Goal: Information Seeking & Learning: Learn about a topic

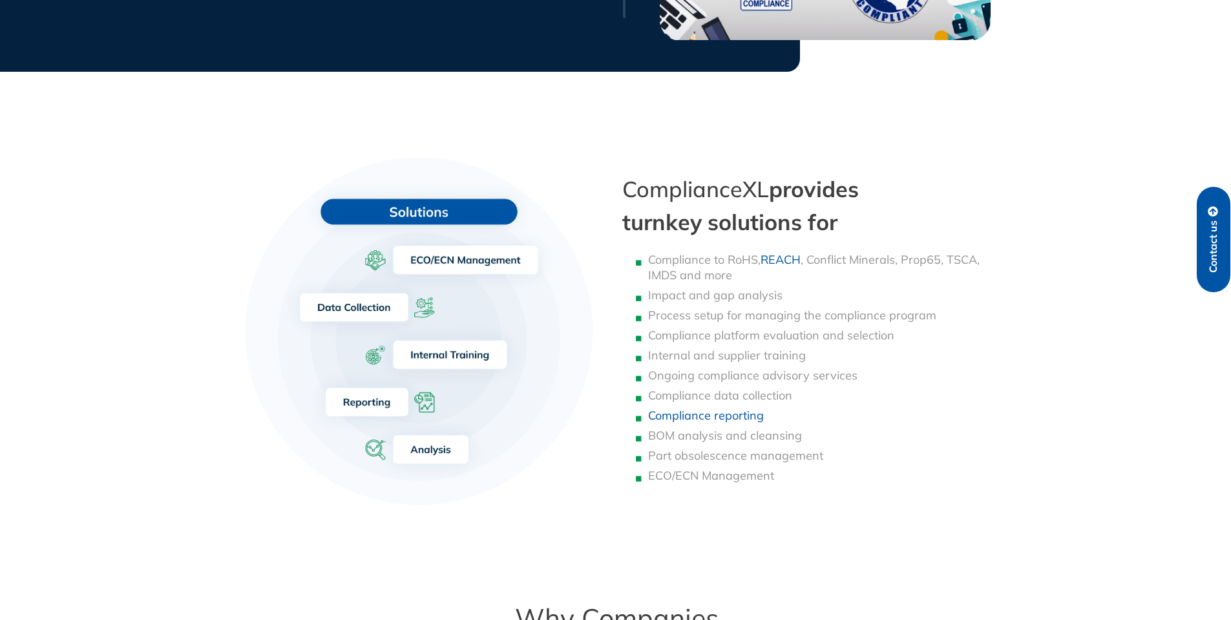
scroll to position [969, 0]
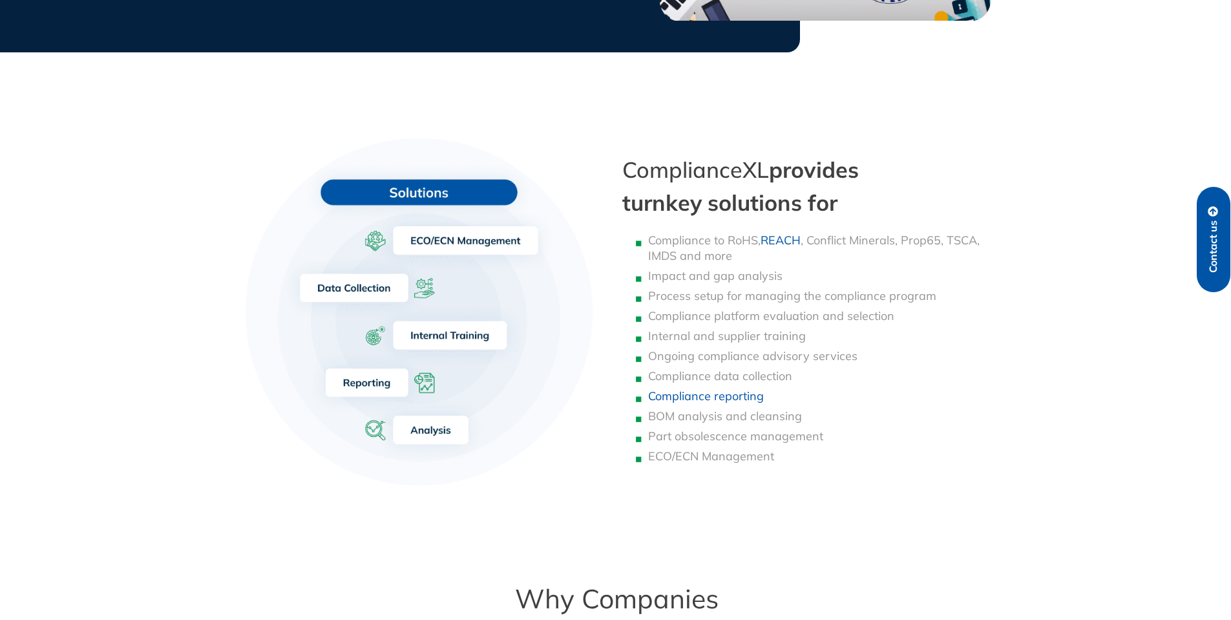
click at [344, 287] on img at bounding box center [422, 313] width 375 height 381
click at [690, 377] on li "Compliance data collection" at bounding box center [822, 376] width 349 height 16
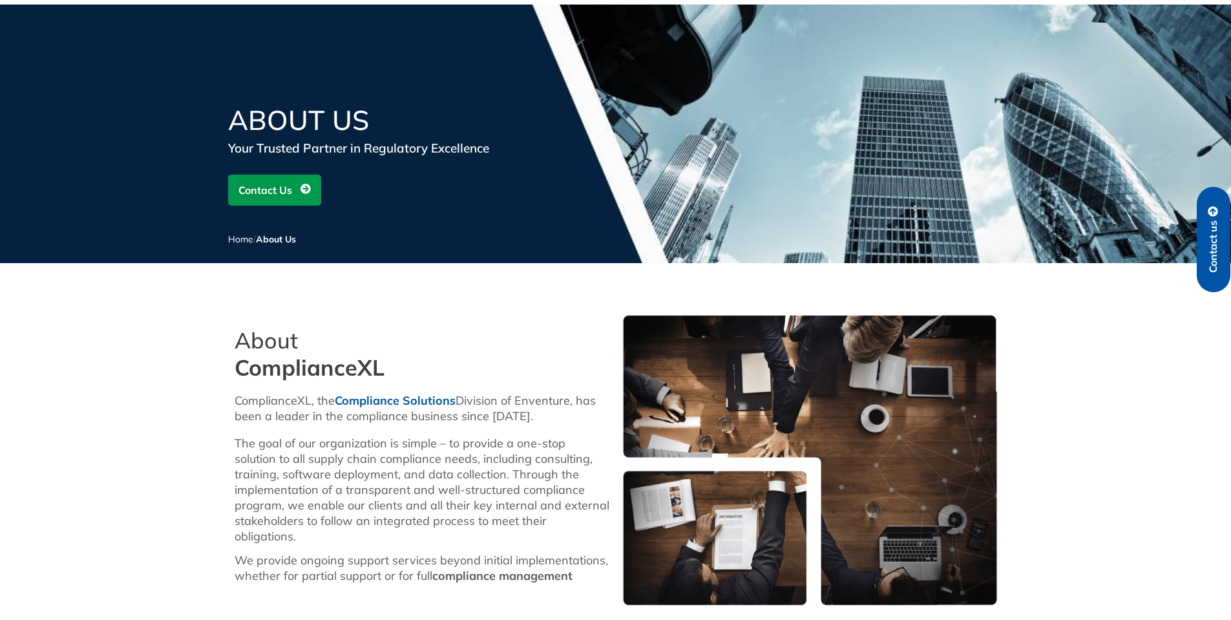
scroll to position [0, 0]
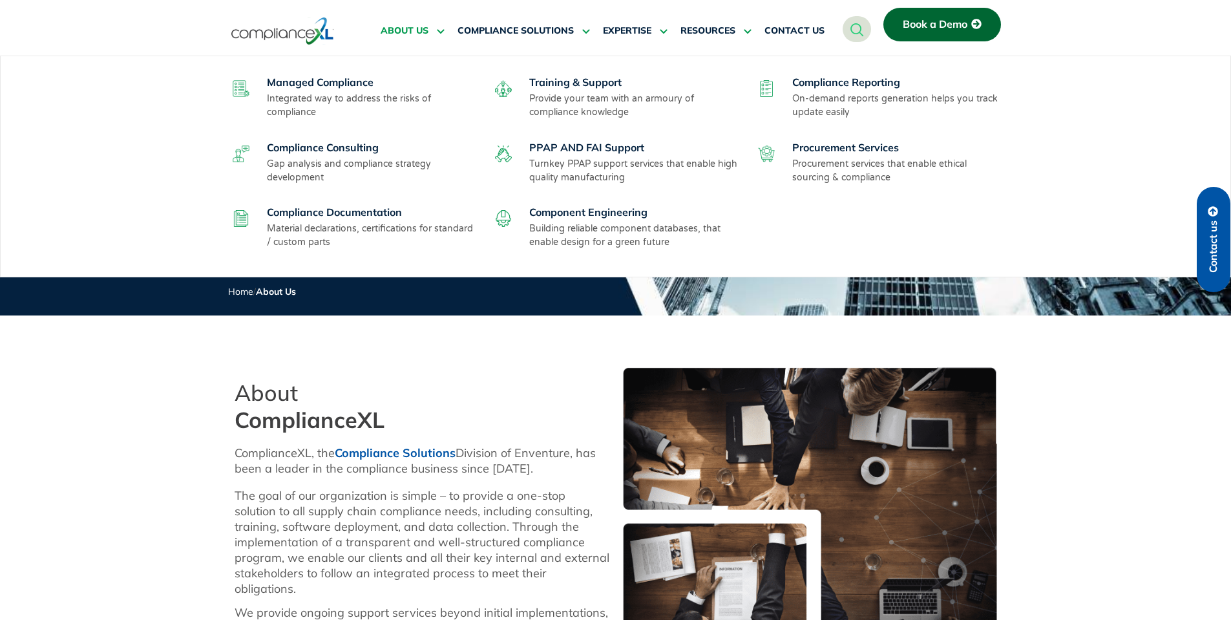
click at [299, 233] on p "Material declarations, certifications for standard / custom parts" at bounding box center [372, 235] width 211 height 27
click at [302, 218] on link "Compliance Documentation" at bounding box center [334, 212] width 135 height 13
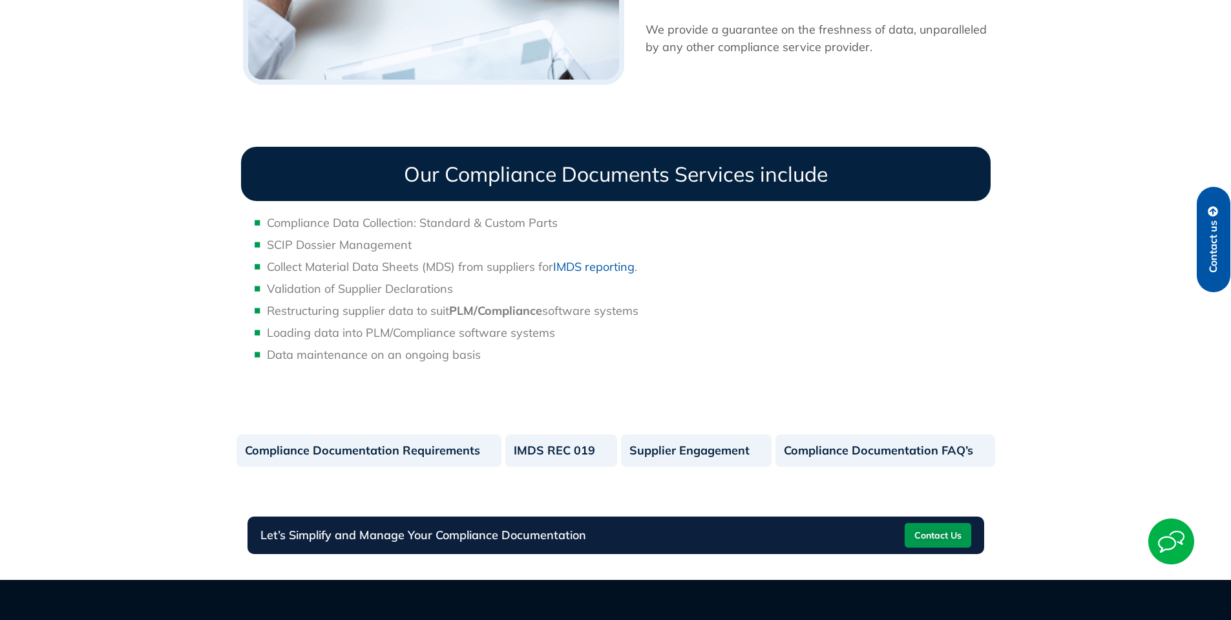
scroll to position [926, 0]
